Goal: Information Seeking & Learning: Learn about a topic

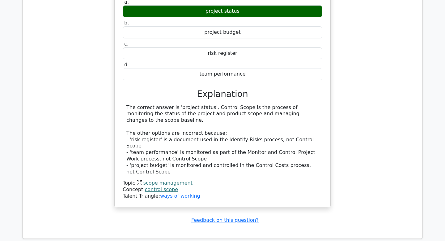
scroll to position [1805, 0]
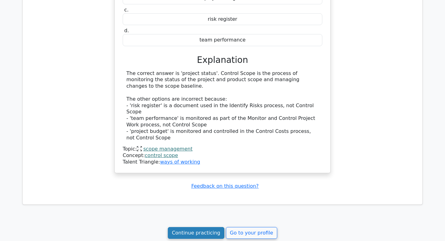
click at [208, 227] on link "Continue practicing" at bounding box center [196, 233] width 57 height 12
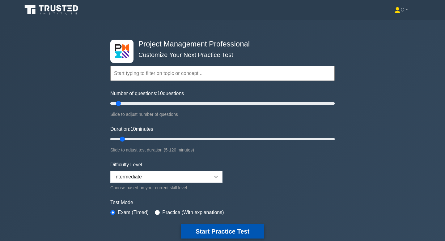
click at [208, 234] on button "Start Practice Test" at bounding box center [222, 231] width 83 height 14
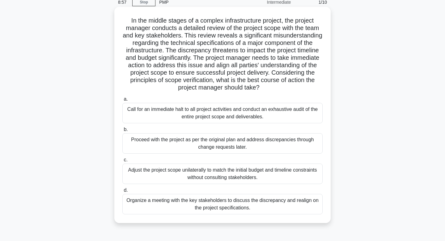
scroll to position [45, 0]
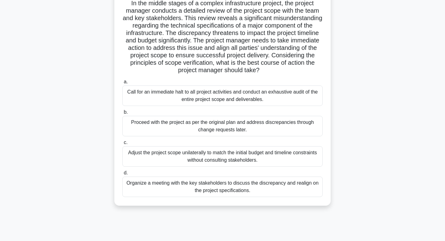
click at [248, 186] on div "Organize a meeting with the key stakeholders to discuss the discrepancy and rea…" at bounding box center [222, 186] width 200 height 20
click at [122, 175] on input "d. Organize a meeting with the key stakeholders to discuss the discrepancy and …" at bounding box center [122, 173] width 0 height 4
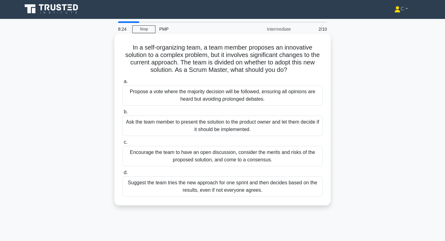
scroll to position [0, 0]
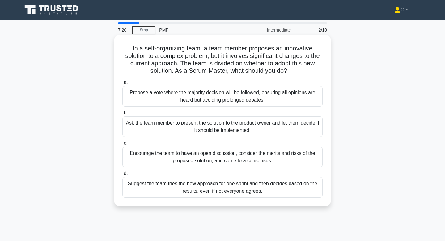
click at [272, 158] on div "Encourage the team to have an open discussion, consider the merits and risks of…" at bounding box center [222, 157] width 200 height 20
click at [122, 145] on input "c. Encourage the team to have an open discussion, consider the merits and risks…" at bounding box center [122, 143] width 0 height 4
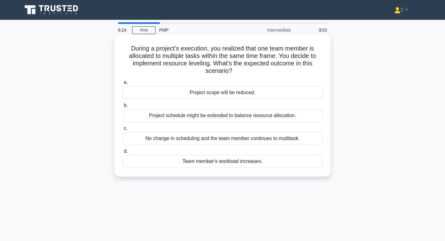
click at [275, 117] on div "Project schedule might be extended to balance resource allocation." at bounding box center [222, 115] width 200 height 13
click at [122, 107] on input "b. Project schedule might be extended to balance resource allocation." at bounding box center [122, 105] width 0 height 4
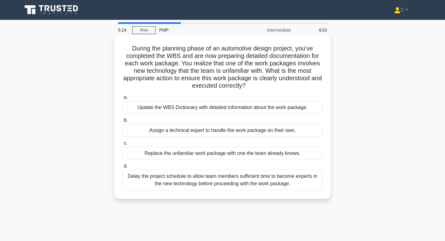
click at [272, 107] on div "Update the WBS Dictionary with detailed information about the work package." at bounding box center [222, 107] width 200 height 13
click at [122, 99] on input "a. Update the WBS Dictionary with detailed information about the work package." at bounding box center [122, 97] width 0 height 4
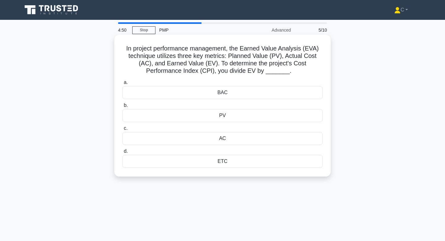
click at [270, 141] on div "AC" at bounding box center [222, 138] width 200 height 13
click at [122, 130] on input "c. AC" at bounding box center [122, 128] width 0 height 4
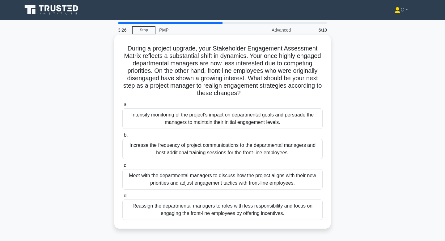
click at [271, 148] on div "Increase the frequency of project communications to the departmental managers a…" at bounding box center [222, 149] width 200 height 20
click at [122, 137] on input "b. Increase the frequency of project communications to the departmental manager…" at bounding box center [122, 135] width 0 height 4
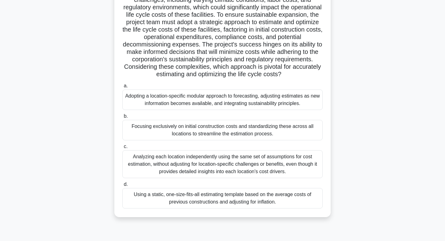
scroll to position [79, 0]
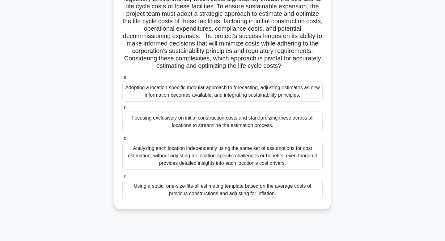
click at [280, 92] on div "Adopting a location-specific modular approach to forecasting, adjusting estimat…" at bounding box center [222, 91] width 200 height 20
click at [122, 79] on input "a. Adopting a location-specific modular approach to forecasting, adjusting esti…" at bounding box center [122, 77] width 0 height 4
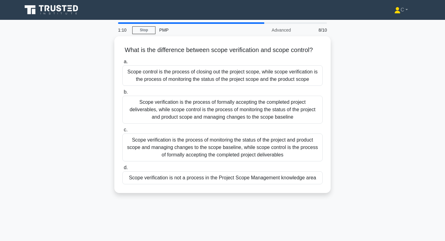
scroll to position [0, 0]
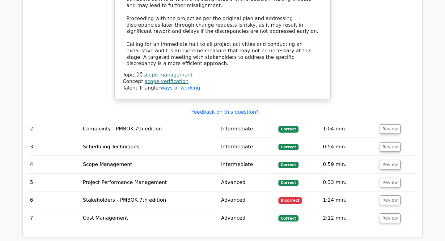
scroll to position [638, 0]
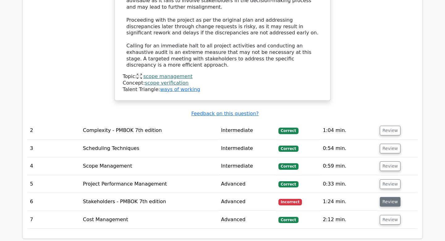
click at [386, 197] on button "Review" at bounding box center [390, 202] width 21 height 10
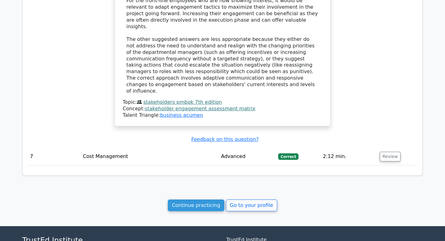
scroll to position [1125, 0]
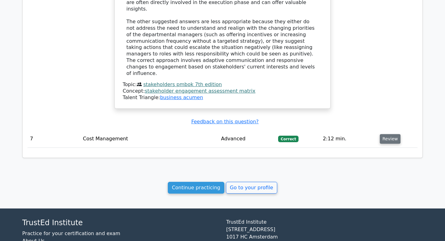
click at [384, 134] on button "Review" at bounding box center [390, 139] width 21 height 10
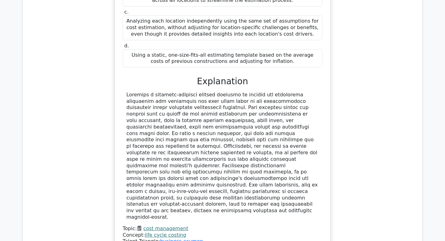
scroll to position [1542, 0]
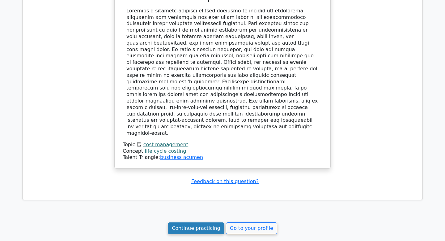
click at [208, 222] on link "Continue practicing" at bounding box center [196, 228] width 57 height 12
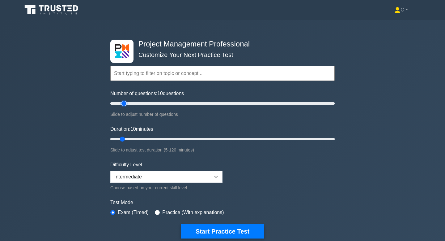
click at [126, 103] on input "Number of questions: 10 questions" at bounding box center [222, 103] width 224 height 7
type input "25"
click at [133, 103] on input "Number of questions: 25 questions" at bounding box center [222, 103] width 224 height 7
drag, startPoint x: 123, startPoint y: 137, endPoint x: 156, endPoint y: 137, distance: 32.8
type input "30"
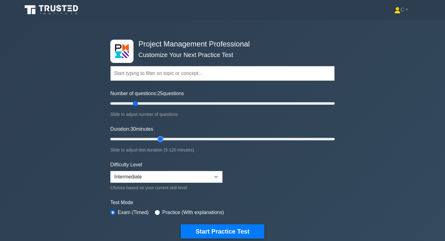
click at [156, 137] on input "Duration: 30 minutes" at bounding box center [222, 138] width 224 height 7
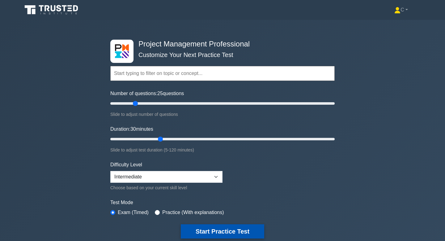
click at [220, 231] on button "Start Practice Test" at bounding box center [222, 231] width 83 height 14
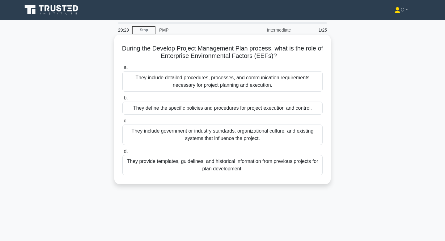
click at [237, 138] on div "They include government or industry standards, organizational culture, and exis…" at bounding box center [222, 134] width 200 height 20
click at [122, 123] on input "c. They include government or industry standards, organizational culture, and e…" at bounding box center [122, 121] width 0 height 4
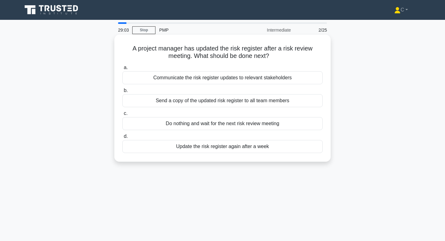
click at [248, 76] on div "Communicate the risk register updates to relevant stakeholders" at bounding box center [222, 77] width 200 height 13
click at [122, 70] on input "a. Communicate the risk register updates to relevant stakeholders" at bounding box center [122, 68] width 0 height 4
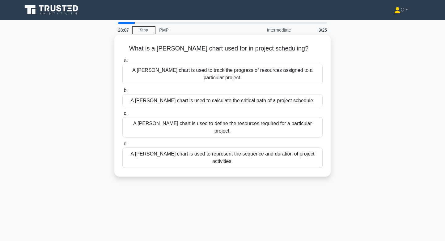
click at [262, 73] on div "A [PERSON_NAME] chart is used to track the progress of resources assigned to a …" at bounding box center [222, 74] width 200 height 20
click at [122, 62] on input "a. A [PERSON_NAME] chart is used to track the progress of resources assigned to…" at bounding box center [122, 60] width 0 height 4
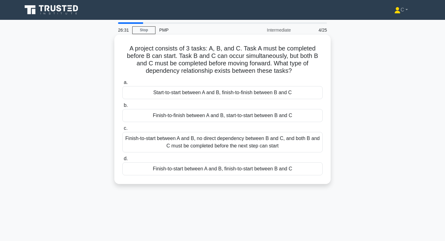
click at [279, 170] on div "Finish-to-start between A and B, finish-to-start between B and C" at bounding box center [222, 168] width 200 height 13
click at [122, 160] on input "d. Finish-to-start between A and B, finish-to-start between B and C" at bounding box center [122, 158] width 0 height 4
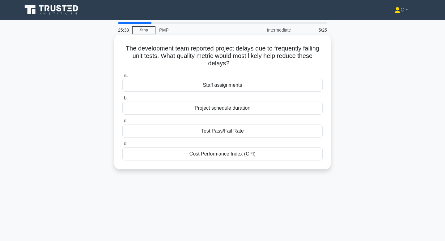
click at [269, 113] on div "Project schedule duration" at bounding box center [222, 107] width 200 height 13
click at [122, 100] on input "b. Project schedule duration" at bounding box center [122, 98] width 0 height 4
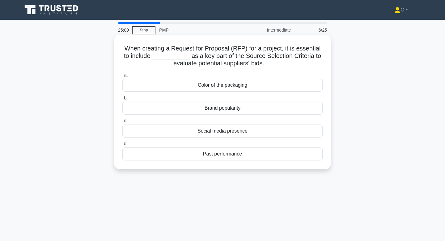
click at [274, 157] on div "Past performance" at bounding box center [222, 153] width 200 height 13
click at [122, 146] on input "d. Past performance" at bounding box center [122, 144] width 0 height 4
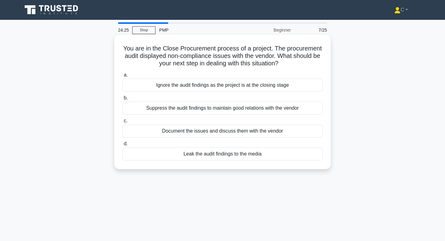
click at [265, 133] on div "Document the issues and discuss them with the vendor" at bounding box center [222, 130] width 200 height 13
click at [122, 123] on input "c. Document the issues and discuss them with the vendor" at bounding box center [122, 121] width 0 height 4
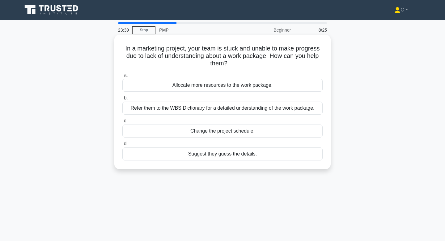
click at [274, 109] on div "Refer them to the WBS Dictionary for a detailed understanding of the work packa…" at bounding box center [222, 107] width 200 height 13
click at [122, 100] on input "b. Refer them to the WBS Dictionary for a detailed understanding of the work pa…" at bounding box center [122, 98] width 0 height 4
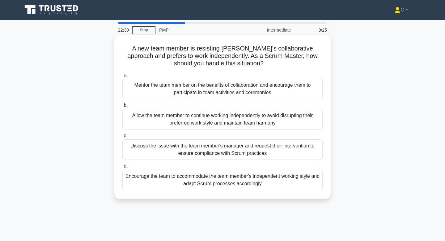
click at [283, 88] on div "Mentor the team member on the benefits of collaboration and encourage them to p…" at bounding box center [222, 89] width 200 height 20
click at [122, 77] on input "a. Mentor the team member on the benefits of collaboration and encourage them t…" at bounding box center [122, 75] width 0 height 4
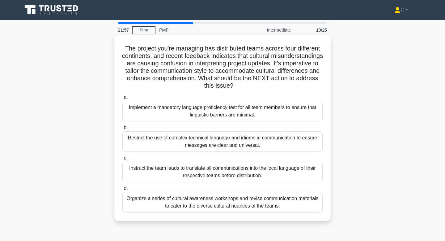
drag, startPoint x: 234, startPoint y: 86, endPoint x: 122, endPoint y: 44, distance: 119.9
click at [122, 44] on div "The project you're managing has distributed teams across four different contine…" at bounding box center [222, 127] width 211 height 181
copy h5 "The project you're managing has distributed teams across four different contine…"
click at [280, 203] on div "Organize a series of cultural awareness workshops and revise communication mate…" at bounding box center [222, 202] width 200 height 20
click at [122, 190] on input "d. Organize a series of cultural awareness workshops and revise communication m…" at bounding box center [122, 188] width 0 height 4
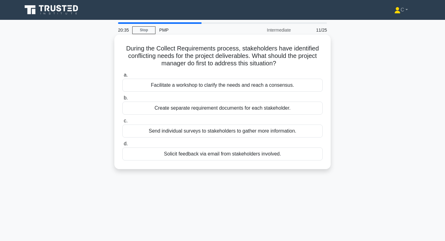
click at [261, 87] on div "Facilitate a workshop to clarify the needs and reach a consensus." at bounding box center [222, 85] width 200 height 13
click at [122, 77] on input "a. Facilitate a workshop to clarify the needs and reach a consensus." at bounding box center [122, 75] width 0 height 4
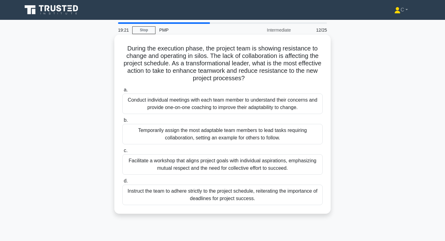
click at [296, 169] on div "Facilitate a workshop that aligns project goals with individual aspirations, em…" at bounding box center [222, 164] width 200 height 20
click at [122, 152] on input "c. Facilitate a workshop that aligns project goals with individual aspirations,…" at bounding box center [122, 150] width 0 height 4
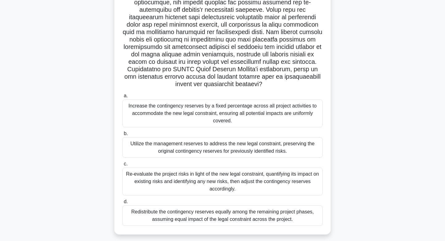
scroll to position [111, 0]
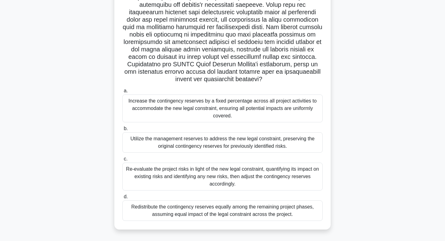
click at [251, 182] on div "Re-evaluate the project risks in light of the new legal constraint, quantifying…" at bounding box center [222, 176] width 200 height 28
click at [122, 161] on input "c. Re-evaluate the project risks in light of the new legal constraint, quantify…" at bounding box center [122, 159] width 0 height 4
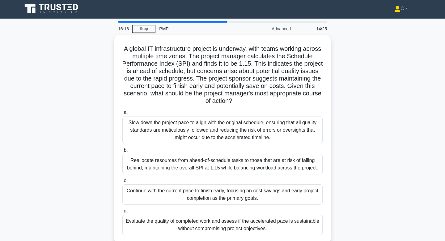
scroll to position [0, 0]
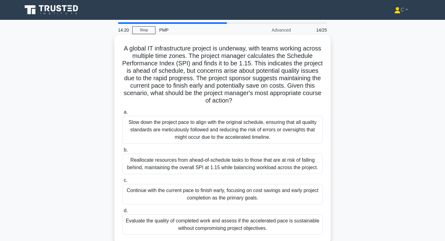
click at [272, 197] on div "Continue with the current pace to finish early, focusing on cost savings and ea…" at bounding box center [222, 194] width 200 height 20
click at [122, 182] on input "c. Continue with the current pace to finish early, focusing on cost savings and…" at bounding box center [122, 180] width 0 height 4
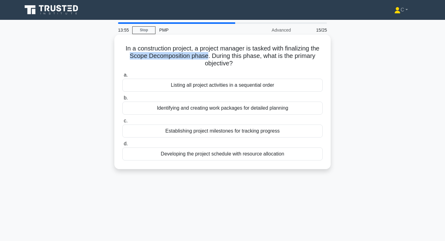
drag, startPoint x: 207, startPoint y: 56, endPoint x: 123, endPoint y: 56, distance: 83.5
click at [123, 56] on h5 "In a construction project, a project manager is tasked with finalizing the Scop…" at bounding box center [223, 56] width 202 height 23
copy h5 "Scope Decomposition phase"
click at [264, 135] on div "Establishing project milestones for tracking progress" at bounding box center [222, 130] width 200 height 13
click at [122, 123] on input "c. Establishing project milestones for tracking progress" at bounding box center [122, 121] width 0 height 4
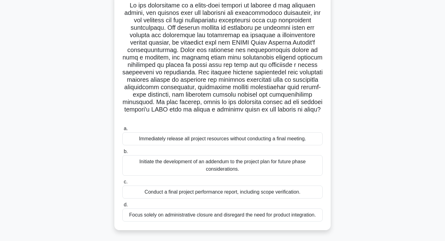
scroll to position [44, 0]
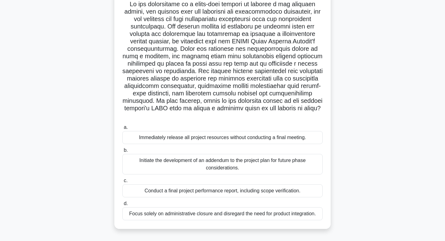
click at [216, 186] on div "Conduct a final project performance report, including scope verification." at bounding box center [222, 190] width 200 height 13
click at [122, 182] on input "c. Conduct a final project performance report, including scope verification." at bounding box center [122, 180] width 0 height 4
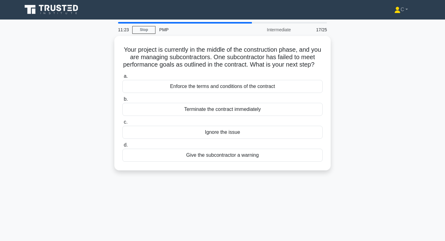
scroll to position [0, 0]
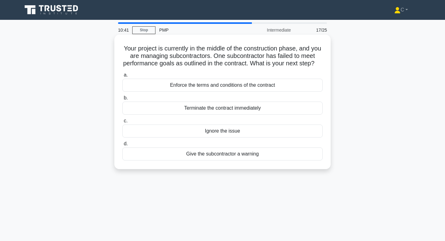
click at [222, 155] on div "Give the subcontractor a warning" at bounding box center [222, 153] width 200 height 13
click at [122, 146] on input "d. Give the subcontractor a warning" at bounding box center [122, 144] width 0 height 4
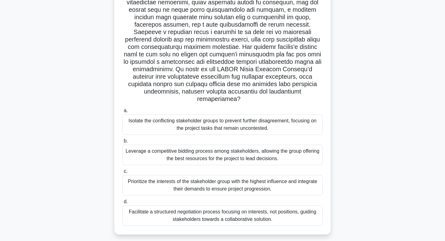
scroll to position [93, 0]
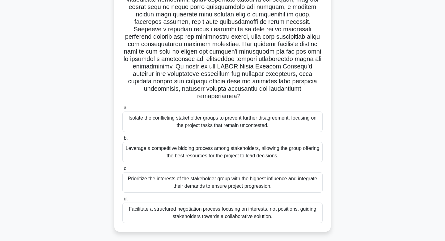
click at [275, 177] on div "Prioritize the interests of the stakeholder group with the highest influence an…" at bounding box center [222, 182] width 200 height 20
click at [122, 170] on input "c. Prioritize the interests of the stakeholder group with the highest influence…" at bounding box center [122, 168] width 0 height 4
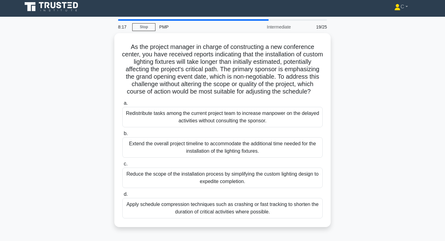
scroll to position [0, 0]
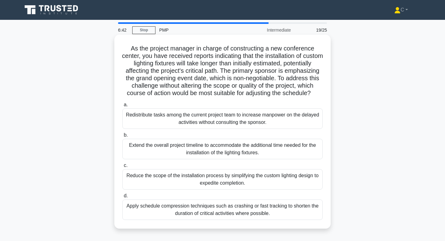
click at [272, 185] on div "Reduce the scope of the installation process by simplifying the custom lighting…" at bounding box center [222, 179] width 200 height 20
click at [122, 167] on input "c. Reduce the scope of the installation process by simplifying the custom light…" at bounding box center [122, 165] width 0 height 4
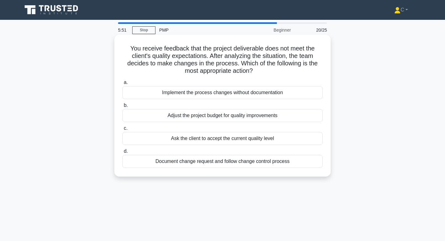
click at [270, 164] on div "Document change request and follow change control process" at bounding box center [222, 161] width 200 height 13
click at [122, 153] on input "d. Document change request and follow change control process" at bounding box center [122, 151] width 0 height 4
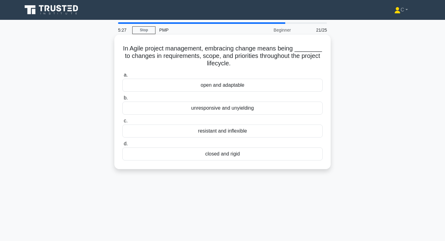
click at [257, 86] on div "open and adaptable" at bounding box center [222, 85] width 200 height 13
click at [122, 77] on input "a. open and adaptable" at bounding box center [122, 75] width 0 height 4
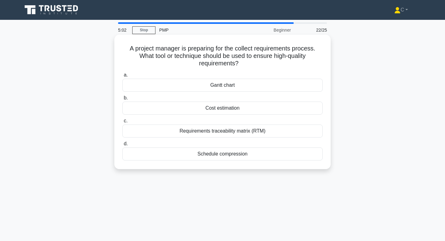
click at [252, 135] on div "Requirements traceability matrix (RTM)" at bounding box center [222, 130] width 200 height 13
click at [122, 123] on input "c. Requirements traceability matrix (RTM)" at bounding box center [122, 121] width 0 height 4
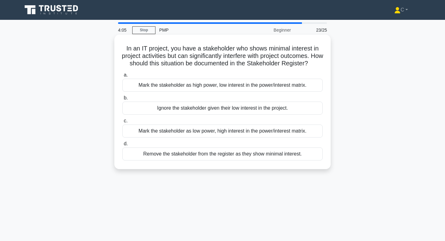
click at [256, 85] on div "Mark the stakeholder as high power, low interest in the power/interest matrix." at bounding box center [222, 85] width 200 height 13
click at [122, 77] on input "a. Mark the stakeholder as high power, low interest in the power/interest matri…" at bounding box center [122, 75] width 0 height 4
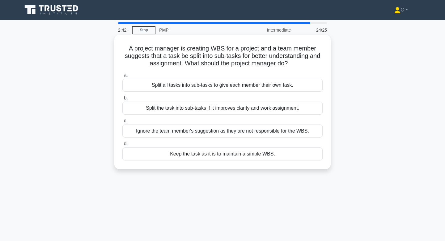
click at [251, 110] on div "Split the task into sub-tasks if it improves clarity and work assignment." at bounding box center [222, 107] width 200 height 13
click at [122, 100] on input "b. Split the task into sub-tasks if it improves clarity and work assignment." at bounding box center [122, 98] width 0 height 4
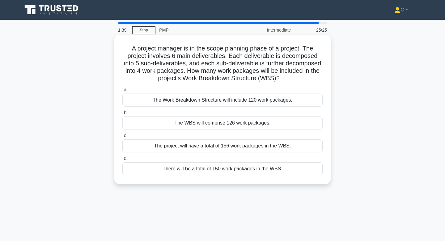
click at [253, 99] on div "The Work Breakdown Structure will include 120 work packages." at bounding box center [222, 99] width 200 height 13
click at [122, 92] on input "a. The Work Breakdown Structure will include 120 work packages." at bounding box center [122, 90] width 0 height 4
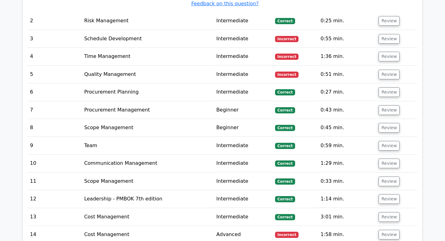
scroll to position [748, 0]
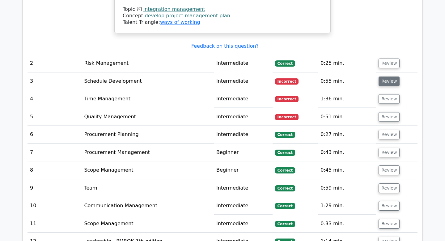
click at [394, 76] on button "Review" at bounding box center [389, 81] width 21 height 10
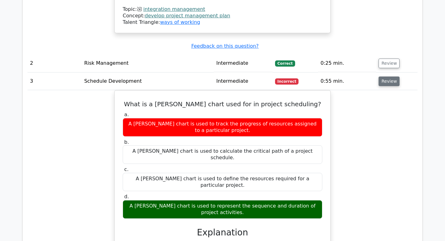
click at [394, 76] on button "Review" at bounding box center [389, 81] width 21 height 10
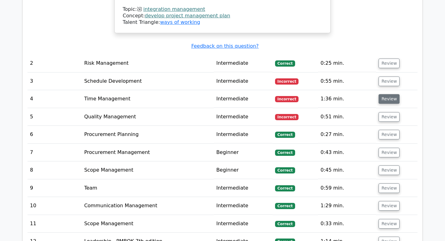
click at [390, 94] on button "Review" at bounding box center [389, 99] width 21 height 10
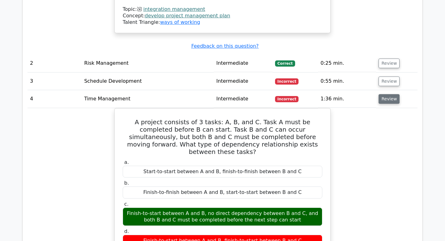
click at [387, 94] on button "Review" at bounding box center [389, 99] width 21 height 10
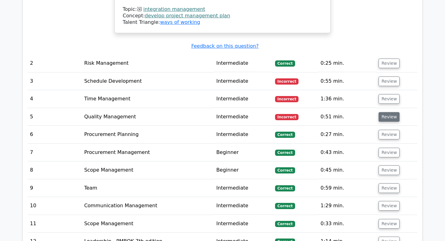
click at [391, 112] on button "Review" at bounding box center [389, 117] width 21 height 10
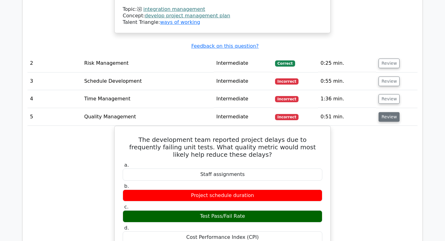
click at [391, 112] on button "Review" at bounding box center [389, 117] width 21 height 10
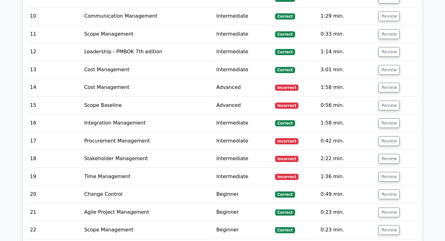
scroll to position [923, 0]
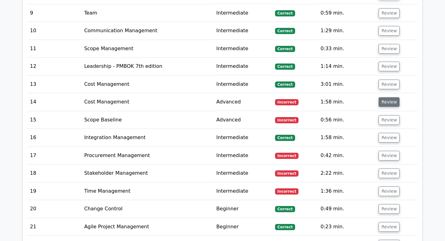
click at [383, 97] on button "Review" at bounding box center [389, 102] width 21 height 10
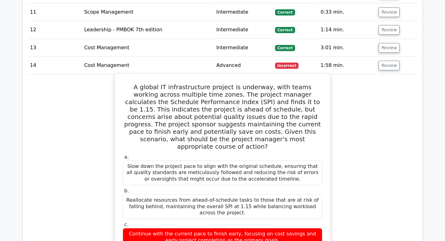
scroll to position [956, 0]
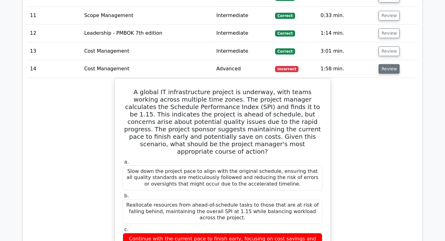
click at [388, 64] on button "Review" at bounding box center [389, 69] width 21 height 10
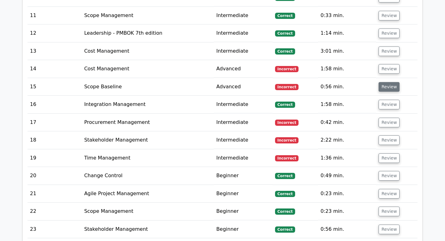
click at [388, 82] on button "Review" at bounding box center [389, 87] width 21 height 10
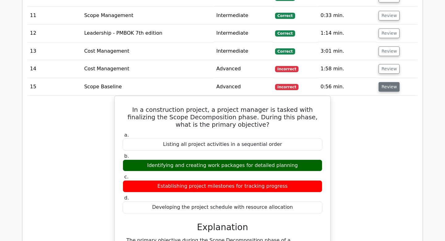
click at [384, 82] on button "Review" at bounding box center [389, 87] width 21 height 10
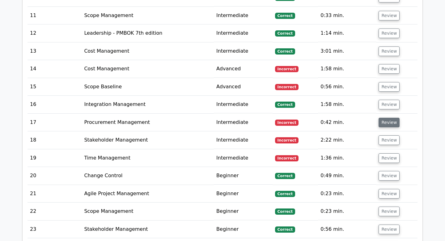
click at [388, 117] on button "Review" at bounding box center [389, 122] width 21 height 10
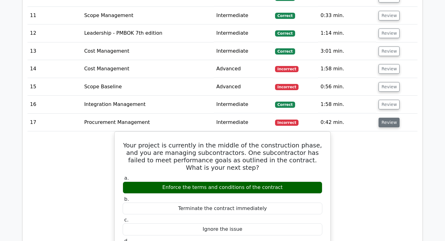
click at [387, 117] on button "Review" at bounding box center [389, 122] width 21 height 10
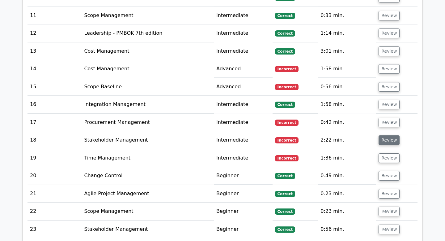
click at [390, 135] on button "Review" at bounding box center [389, 140] width 21 height 10
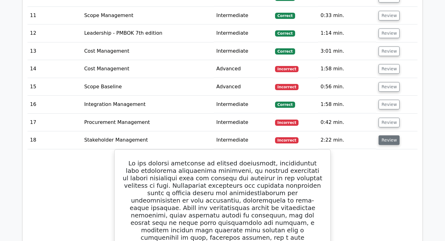
click at [390, 135] on button "Review" at bounding box center [389, 140] width 21 height 10
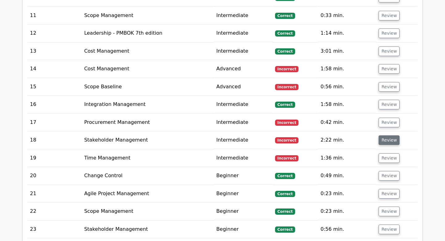
click at [390, 135] on button "Review" at bounding box center [389, 140] width 21 height 10
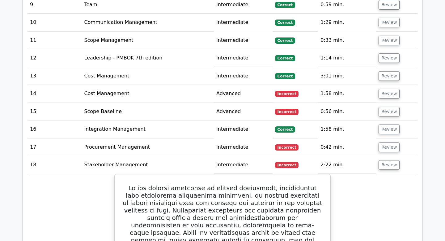
scroll to position [954, 0]
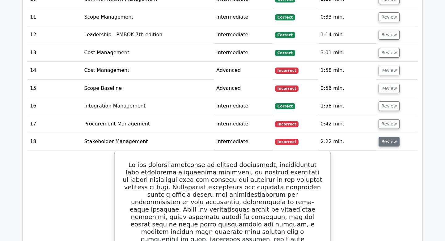
click at [390, 137] on button "Review" at bounding box center [389, 142] width 21 height 10
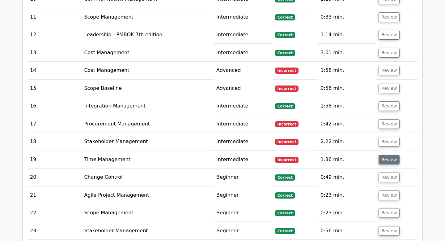
click at [388, 155] on button "Review" at bounding box center [389, 160] width 21 height 10
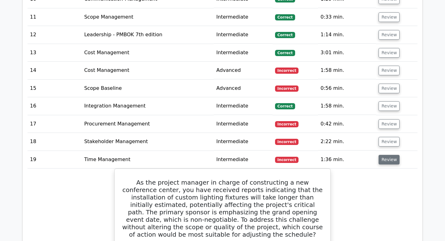
click at [386, 155] on button "Review" at bounding box center [389, 160] width 21 height 10
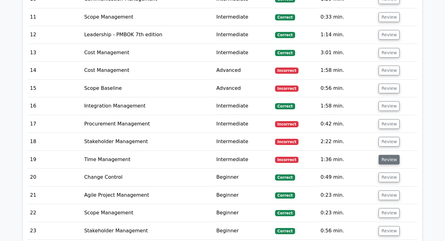
click at [384, 155] on button "Review" at bounding box center [389, 160] width 21 height 10
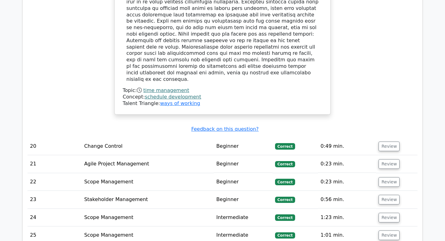
scroll to position [1450, 0]
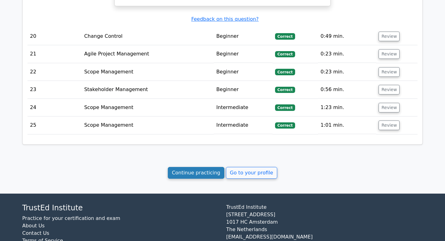
click at [200, 167] on link "Continue practicing" at bounding box center [196, 173] width 57 height 12
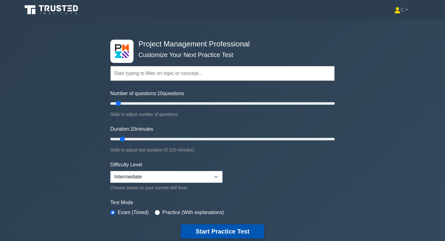
click at [243, 228] on button "Start Practice Test" at bounding box center [222, 231] width 83 height 14
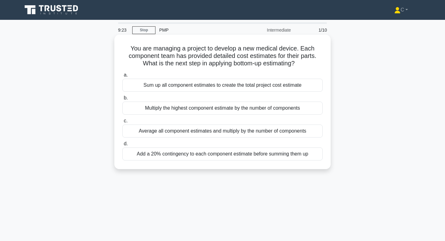
click at [270, 156] on div "Add a 20% contingency to each component estimate before summing them up" at bounding box center [222, 153] width 200 height 13
click at [122, 146] on input "d. Add a 20% contingency to each component estimate before summing them up" at bounding box center [122, 144] width 0 height 4
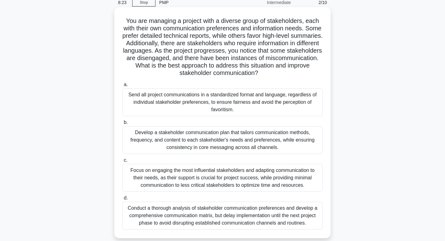
scroll to position [28, 0]
click at [269, 142] on div "Develop a stakeholder communication plan that tailors communication methods, fr…" at bounding box center [222, 139] width 200 height 28
click at [122, 124] on input "b. Develop a stakeholder communication plan that tailors communication methods,…" at bounding box center [122, 122] width 0 height 4
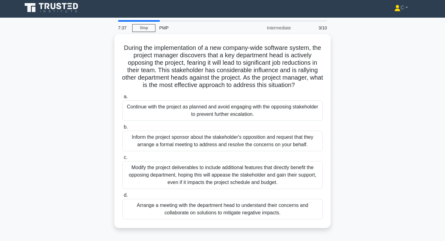
scroll to position [0, 0]
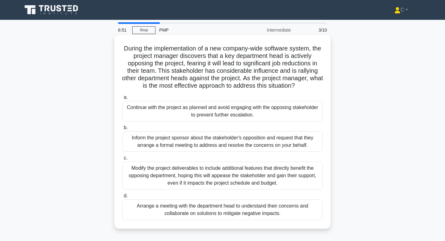
click at [236, 212] on div "Arrange a meeting with the department head to understand their concerns and col…" at bounding box center [222, 209] width 200 height 20
click at [122, 198] on input "d. Arrange a meeting with the department head to understand their concerns and …" at bounding box center [122, 196] width 0 height 4
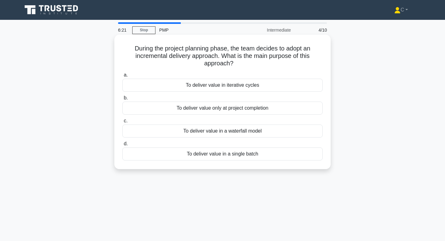
click at [251, 88] on div "To deliver value in iterative cycles" at bounding box center [222, 85] width 200 height 13
click at [122, 77] on input "a. To deliver value in iterative cycles" at bounding box center [122, 75] width 0 height 4
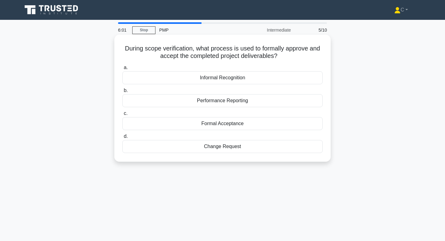
click at [253, 104] on div "Performance Reporting" at bounding box center [222, 100] width 200 height 13
click at [122, 92] on input "b. Performance Reporting" at bounding box center [122, 90] width 0 height 4
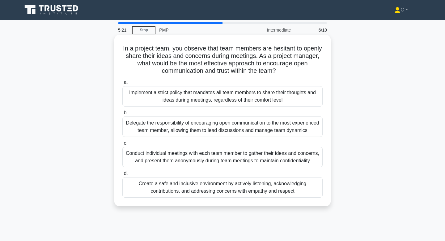
click at [228, 187] on div "Create a safe and inclusive environment by actively listening, acknowledging co…" at bounding box center [222, 187] width 200 height 20
click at [122, 175] on input "d. Create a safe and inclusive environment by actively listening, acknowledging…" at bounding box center [122, 173] width 0 height 4
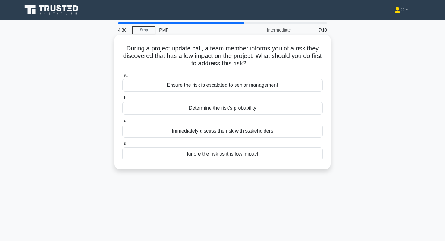
click at [238, 110] on div "Determine the risk's probability" at bounding box center [222, 107] width 200 height 13
click at [122, 100] on input "b. Determine the risk's probability" at bounding box center [122, 98] width 0 height 4
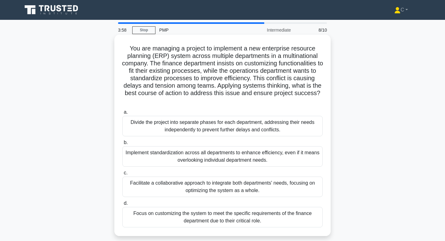
click at [283, 185] on div "Facilitate a collaborative approach to integrate both departments' needs, focus…" at bounding box center [222, 186] width 200 height 20
click at [122, 175] on input "c. Facilitate a collaborative approach to integrate both departments' needs, fo…" at bounding box center [122, 173] width 0 height 4
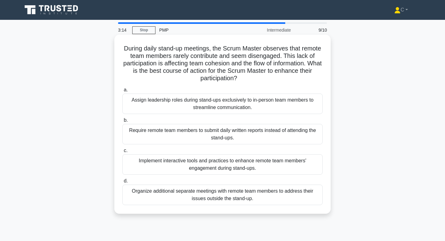
click at [281, 172] on div "Implement interactive tools and practices to enhance remote team members' engag…" at bounding box center [222, 164] width 200 height 20
click at [122, 152] on input "c. Implement interactive tools and practices to enhance remote team members' en…" at bounding box center [122, 150] width 0 height 4
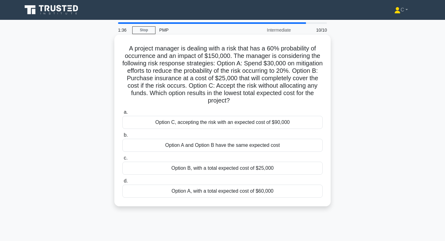
click at [280, 169] on div "Option B, with a total expected cost of $25,000" at bounding box center [222, 167] width 200 height 13
click at [122, 160] on input "c. Option B, with a total expected cost of $25,000" at bounding box center [122, 158] width 0 height 4
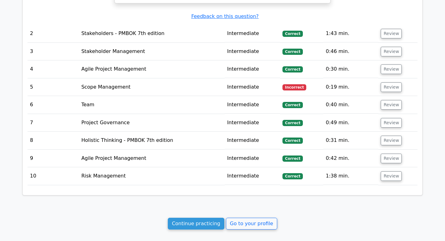
scroll to position [755, 0]
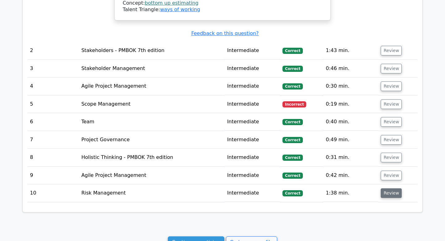
click at [391, 188] on button "Review" at bounding box center [391, 193] width 21 height 10
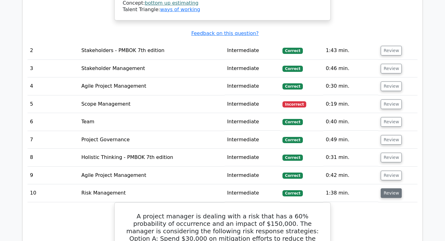
click at [391, 188] on button "Review" at bounding box center [391, 193] width 21 height 10
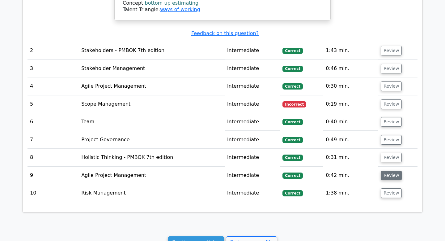
click at [390, 170] on button "Review" at bounding box center [391, 175] width 21 height 10
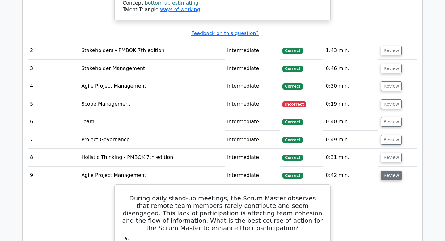
click at [390, 170] on button "Review" at bounding box center [391, 175] width 21 height 10
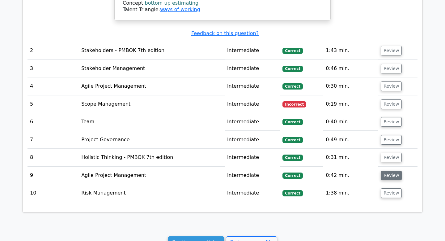
click at [390, 170] on button "Review" at bounding box center [391, 175] width 21 height 10
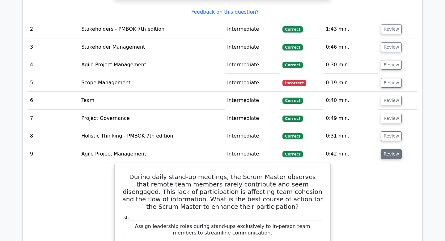
scroll to position [776, 0]
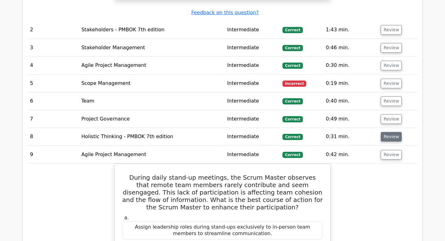
click at [386, 132] on button "Review" at bounding box center [391, 137] width 21 height 10
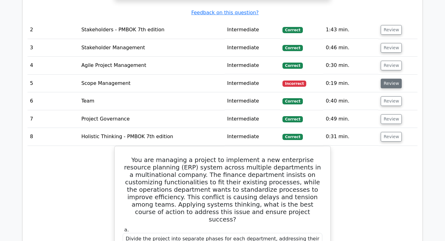
click at [387, 79] on button "Review" at bounding box center [391, 84] width 21 height 10
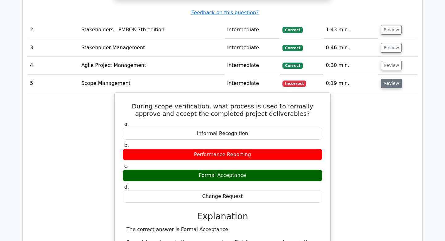
click at [385, 79] on button "Review" at bounding box center [391, 84] width 21 height 10
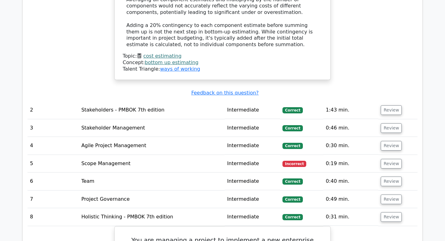
scroll to position [739, 0]
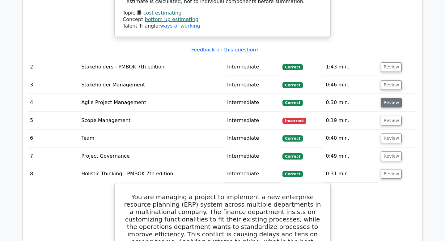
click at [395, 98] on button "Review" at bounding box center [391, 103] width 21 height 10
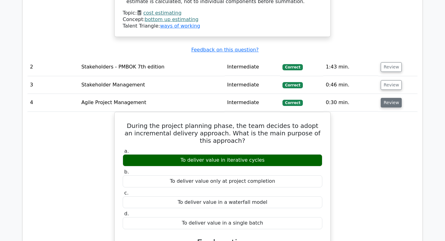
click at [395, 98] on button "Review" at bounding box center [391, 103] width 21 height 10
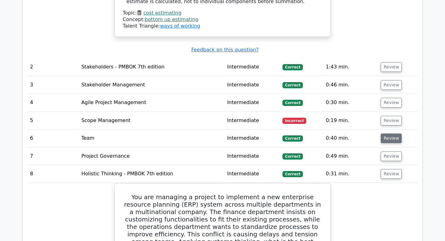
click at [395, 133] on button "Review" at bounding box center [391, 138] width 21 height 10
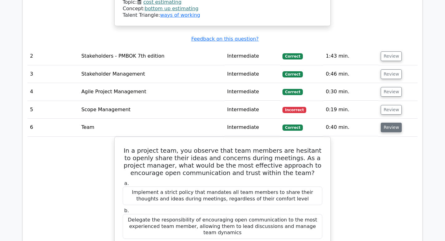
scroll to position [749, 0]
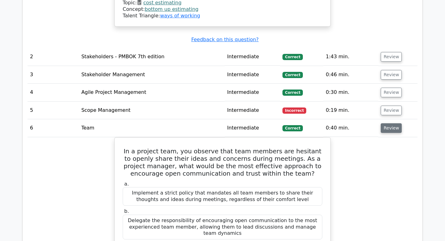
click at [390, 123] on button "Review" at bounding box center [391, 128] width 21 height 10
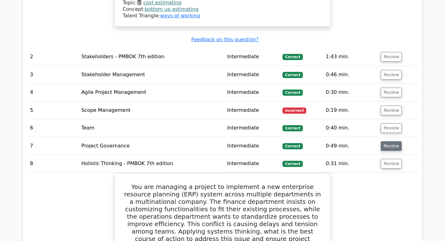
click at [391, 141] on button "Review" at bounding box center [391, 146] width 21 height 10
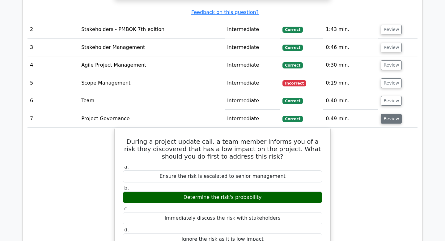
scroll to position [768, 0]
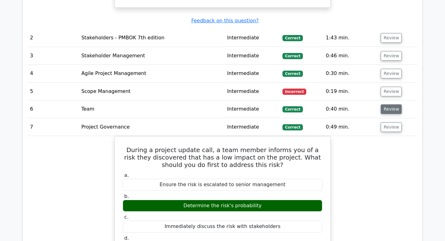
click at [386, 104] on button "Review" at bounding box center [391, 109] width 21 height 10
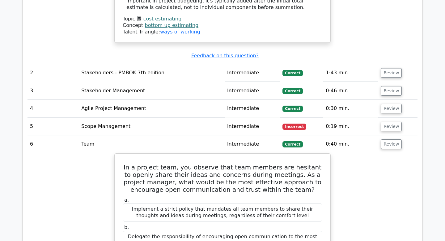
scroll to position [726, 0]
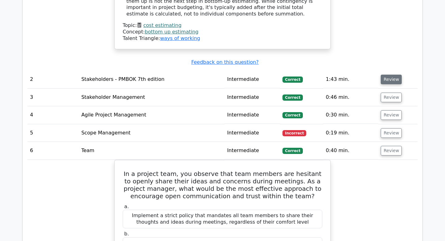
click at [386, 75] on button "Review" at bounding box center [391, 80] width 21 height 10
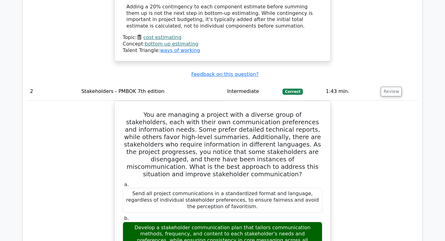
scroll to position [713, 0]
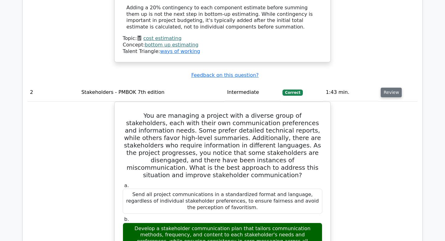
click at [387, 88] on button "Review" at bounding box center [391, 93] width 21 height 10
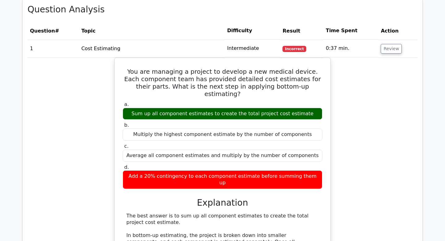
scroll to position [351, 0]
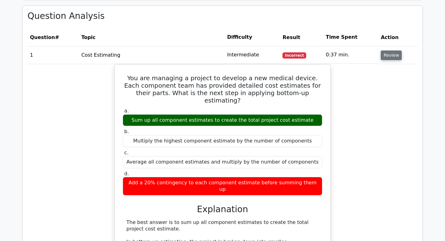
click at [387, 57] on button "Review" at bounding box center [391, 55] width 21 height 10
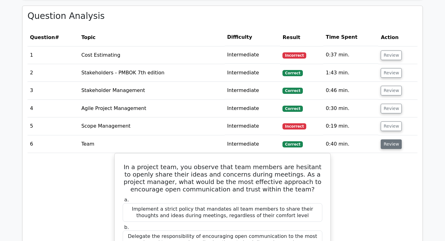
click at [393, 143] on button "Review" at bounding box center [391, 144] width 21 height 10
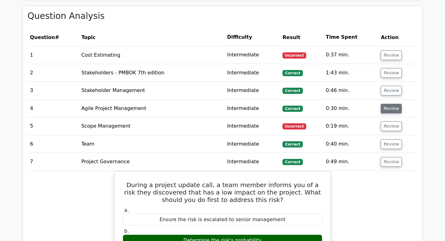
click at [387, 106] on button "Review" at bounding box center [391, 109] width 21 height 10
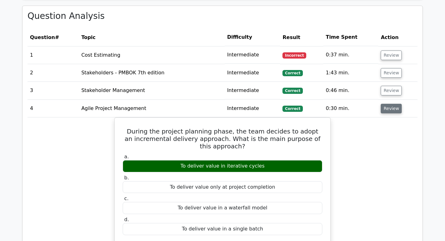
click at [387, 106] on button "Review" at bounding box center [391, 109] width 21 height 10
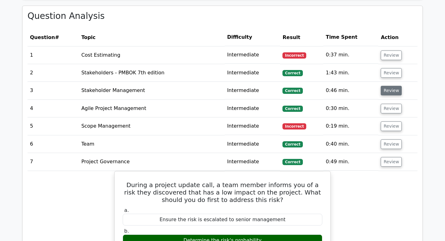
click at [386, 90] on button "Review" at bounding box center [391, 91] width 21 height 10
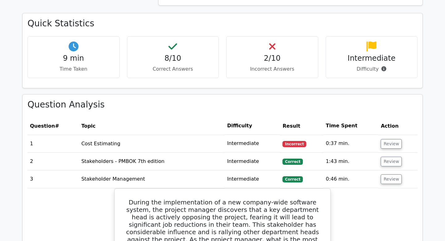
scroll to position [228, 0]
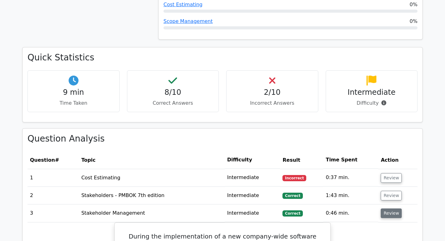
click at [394, 210] on button "Review" at bounding box center [391, 213] width 21 height 10
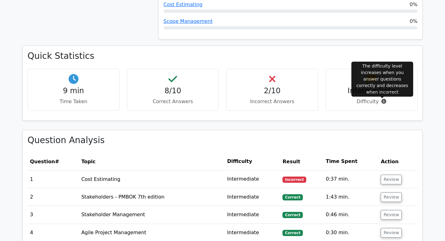
click at [382, 100] on icon at bounding box center [384, 101] width 5 height 5
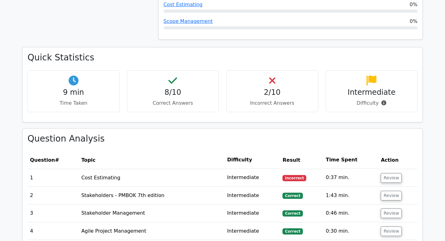
click at [371, 141] on h3 "Question Analysis" at bounding box center [223, 138] width 390 height 11
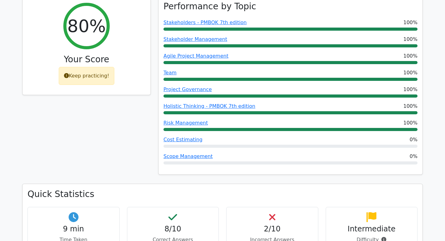
scroll to position [83, 0]
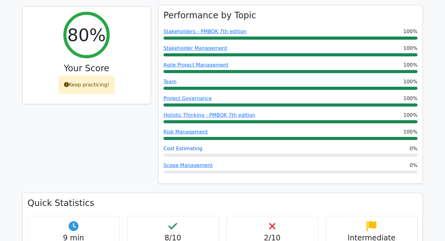
click at [182, 148] on link "Cost Estimating" at bounding box center [183, 148] width 39 height 6
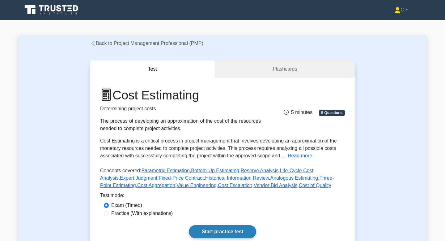
click at [234, 231] on link "Start practice test" at bounding box center [222, 231] width 67 height 13
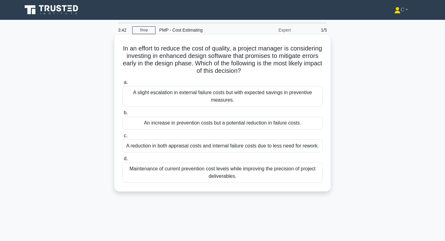
click at [259, 146] on div "A reduction in both appraisal costs and internal failure costs due to less need…" at bounding box center [222, 145] width 200 height 13
click at [122, 138] on input "c. A reduction in both appraisal costs and internal failure costs due to less n…" at bounding box center [122, 136] width 0 height 4
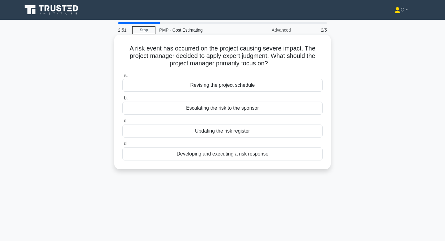
click at [251, 132] on div "Updating the risk register" at bounding box center [222, 130] width 200 height 13
click at [122, 123] on input "c. Updating the risk register" at bounding box center [122, 121] width 0 height 4
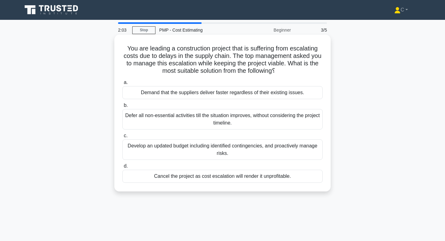
click at [253, 148] on div "Develop an updated budget including identified contingencies, and proactively m…" at bounding box center [222, 149] width 200 height 20
click at [122, 138] on input "c. Develop an updated budget including identified contingencies, and proactivel…" at bounding box center [122, 136] width 0 height 4
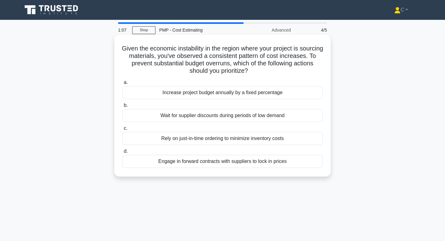
click at [250, 164] on div "Engage in forward contracts with suppliers to lock in prices" at bounding box center [222, 161] width 200 height 13
click at [122, 153] on input "d. Engage in forward contracts with suppliers to lock in prices" at bounding box center [122, 151] width 0 height 4
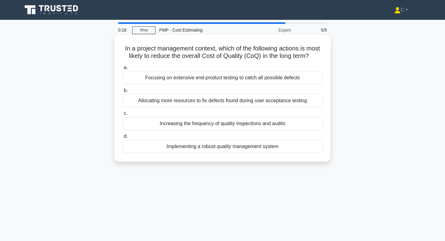
click at [248, 148] on div "Implementing a robust quality management system" at bounding box center [222, 146] width 200 height 13
click at [122, 138] on input "d. Implementing a robust quality management system" at bounding box center [122, 136] width 0 height 4
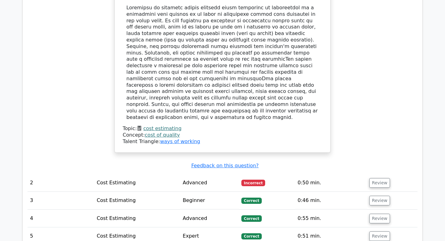
scroll to position [573, 0]
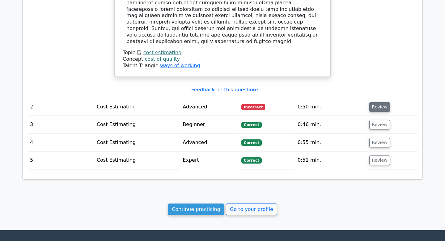
click at [380, 102] on button "Review" at bounding box center [379, 107] width 21 height 10
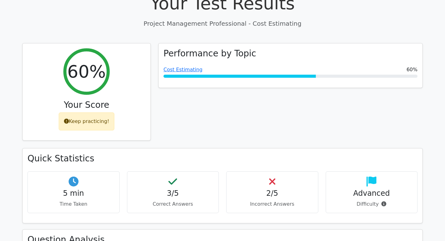
scroll to position [0, 0]
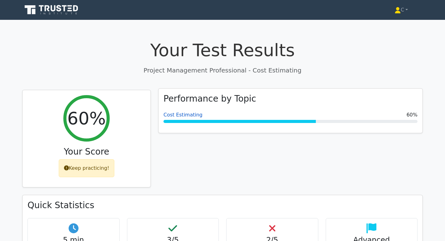
click at [183, 117] on link "Cost Estimating" at bounding box center [183, 115] width 39 height 6
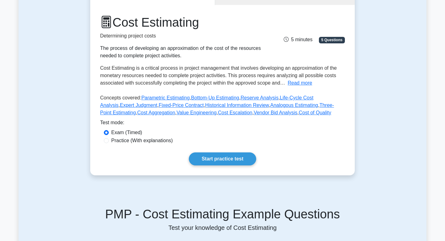
scroll to position [79, 0]
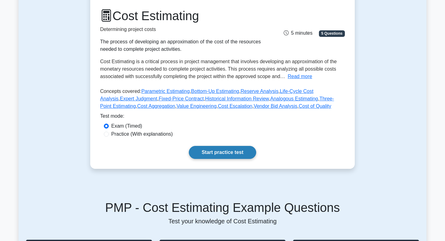
click at [218, 155] on link "Start practice test" at bounding box center [222, 152] width 67 height 13
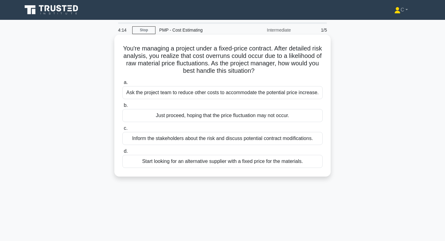
click at [247, 115] on div "Just proceed, hoping that the price fluctuation may not occur." at bounding box center [222, 115] width 200 height 13
click at [122, 107] on input "b. Just proceed, hoping that the price fluctuation may not occur." at bounding box center [122, 105] width 0 height 4
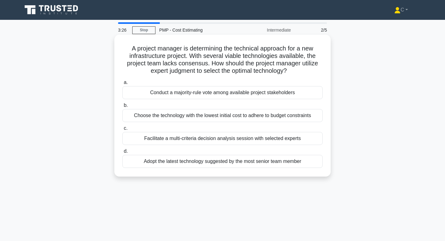
click at [243, 140] on div "Facilitate a multi-criteria decision analysis session with selected experts" at bounding box center [222, 138] width 200 height 13
click at [122, 130] on input "c. Facilitate a multi-criteria decision analysis session with selected experts" at bounding box center [122, 128] width 0 height 4
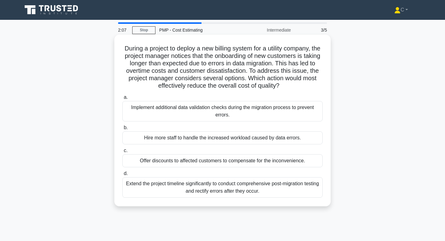
click at [235, 116] on div "Implement additional data validation checks during the migration process to pre…" at bounding box center [222, 111] width 200 height 20
click at [122, 99] on input "a. Implement additional data validation checks during the migration process to …" at bounding box center [122, 97] width 0 height 4
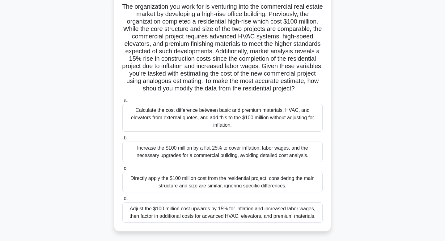
scroll to position [43, 0]
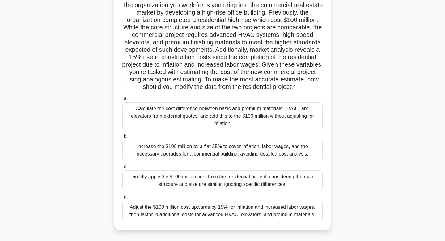
click at [235, 204] on div "Adjust the $100 million cost upwards by 15% for inflation and increased labor w…" at bounding box center [222, 210] width 200 height 20
click at [122, 199] on input "d. Adjust the $100 million cost upwards by 15% for inflation and increased labo…" at bounding box center [122, 197] width 0 height 4
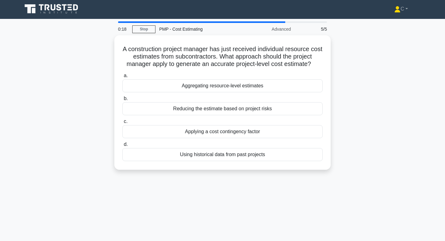
scroll to position [0, 0]
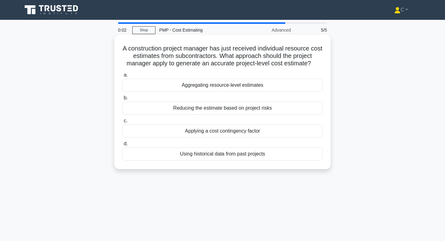
click at [237, 156] on div "Using historical data from past projects" at bounding box center [222, 153] width 200 height 13
click at [122, 146] on input "d. Using historical data from past projects" at bounding box center [122, 144] width 0 height 4
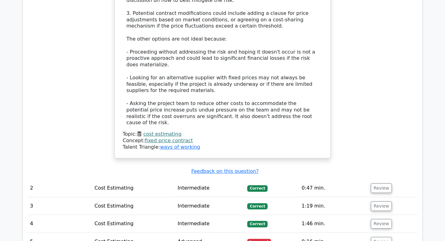
scroll to position [591, 0]
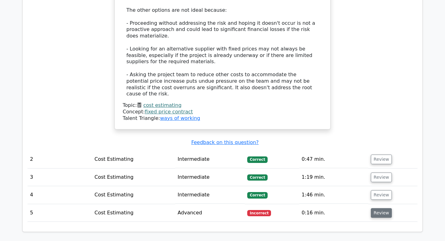
click at [381, 208] on button "Review" at bounding box center [381, 213] width 21 height 10
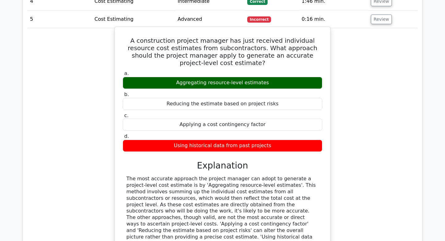
scroll to position [958, 0]
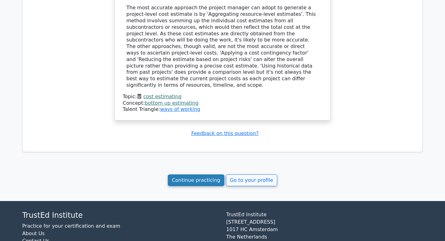
click at [207, 174] on link "Continue practicing" at bounding box center [196, 180] width 57 height 12
